Goal: Information Seeking & Learning: Find specific fact

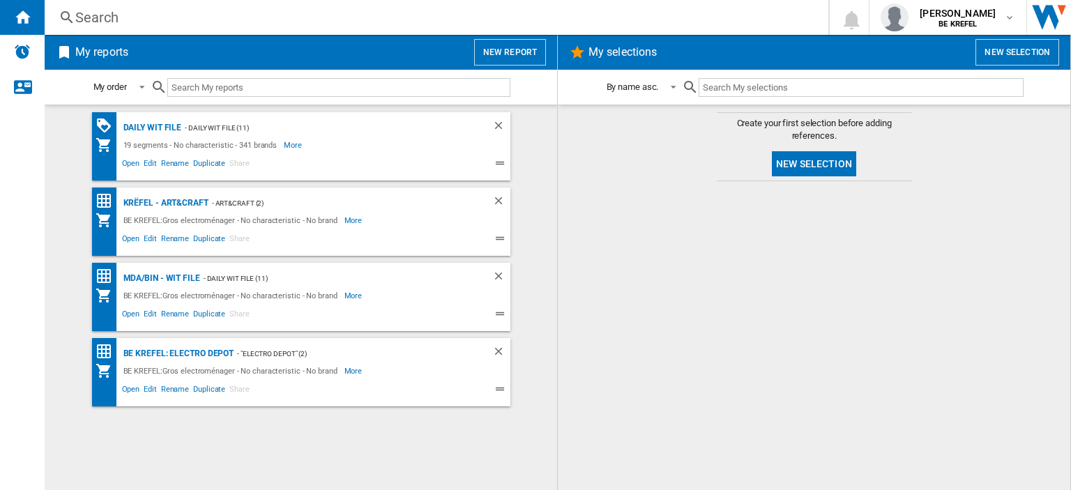
click at [99, 20] on div "Search" at bounding box center [433, 18] width 717 height 20
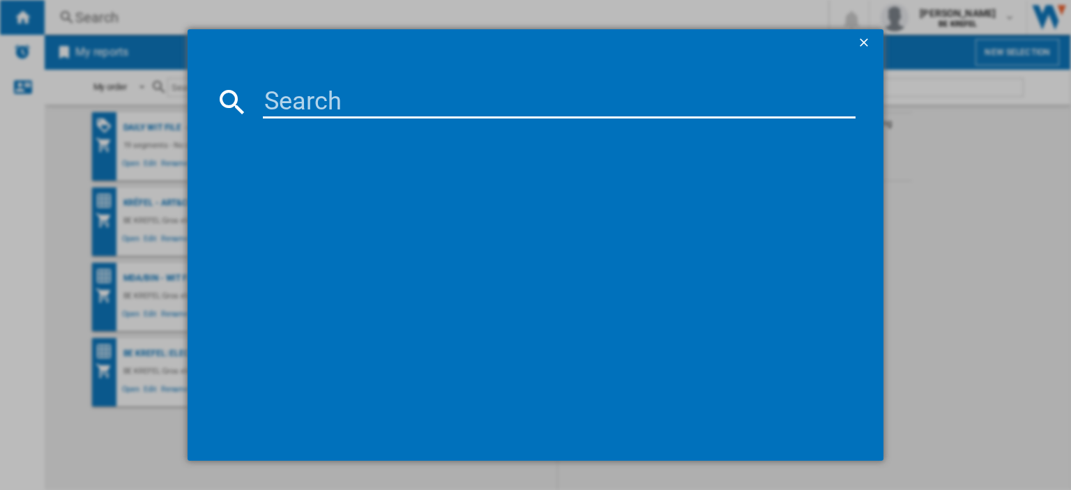
click at [279, 102] on input at bounding box center [559, 101] width 593 height 33
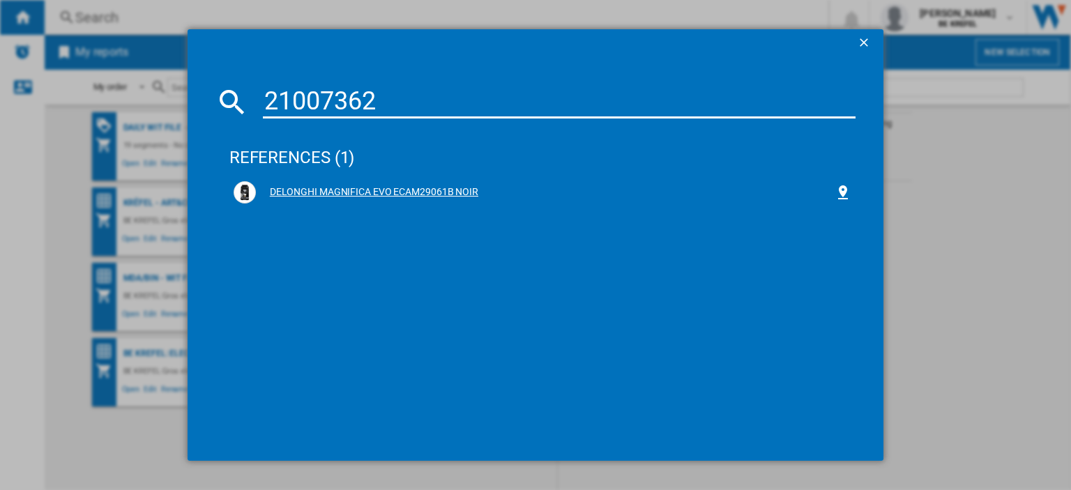
type input "21007362"
click at [310, 188] on div "DELONGHI MAGNIFICA EVO ECAM29061B NOIR" at bounding box center [545, 192] width 579 height 14
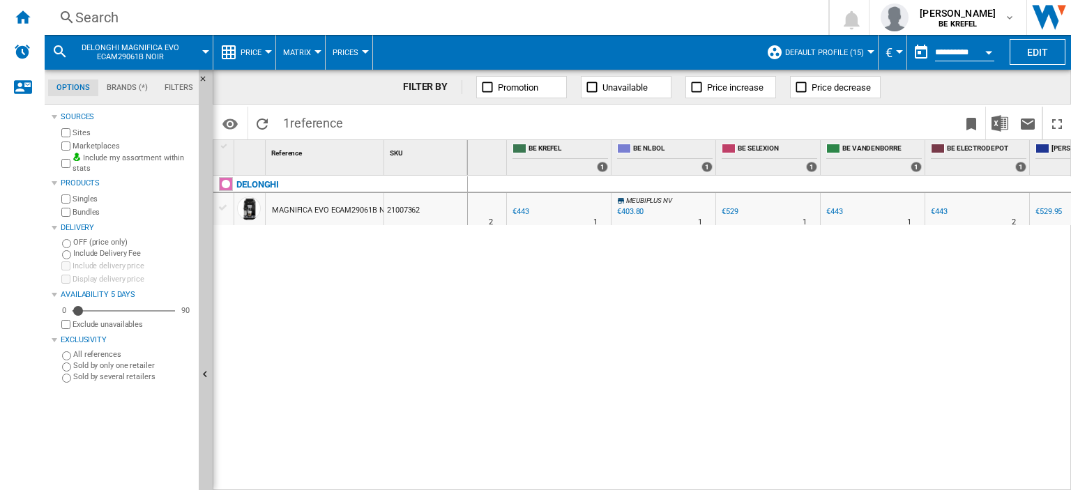
scroll to position [0, 242]
